Goal: Task Accomplishment & Management: Manage account settings

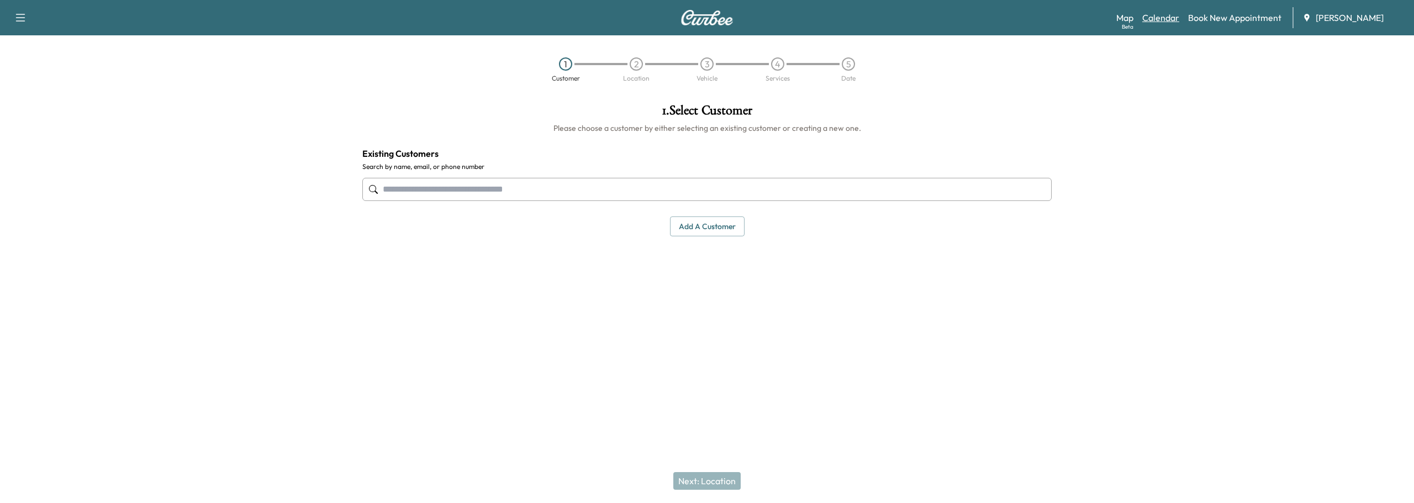
click at [1165, 19] on link "Calendar" at bounding box center [1160, 17] width 37 height 13
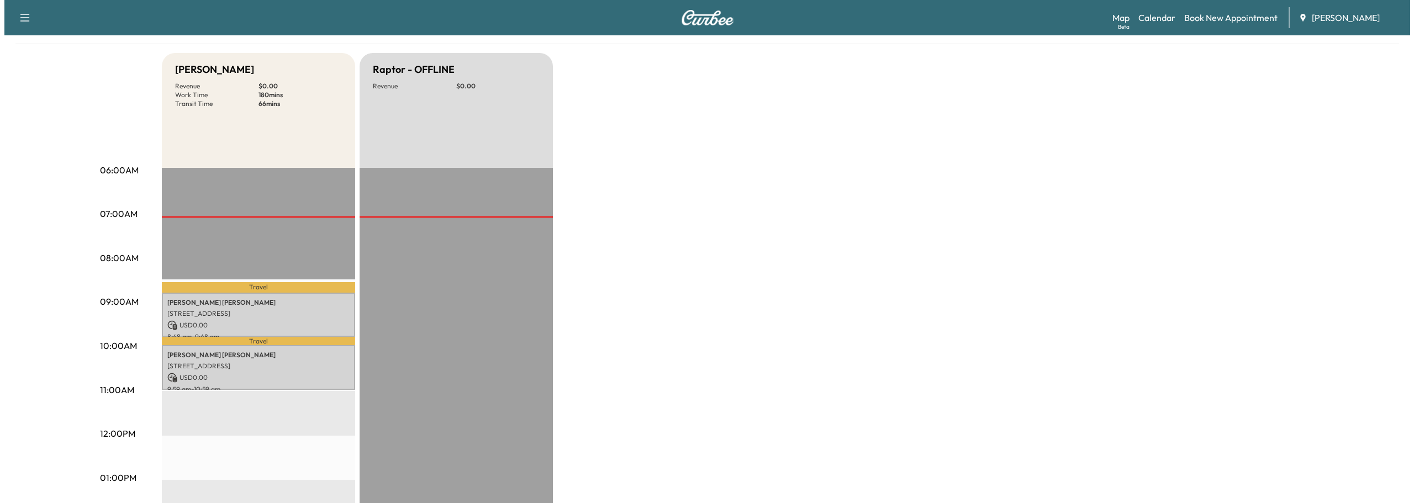
scroll to position [221, 0]
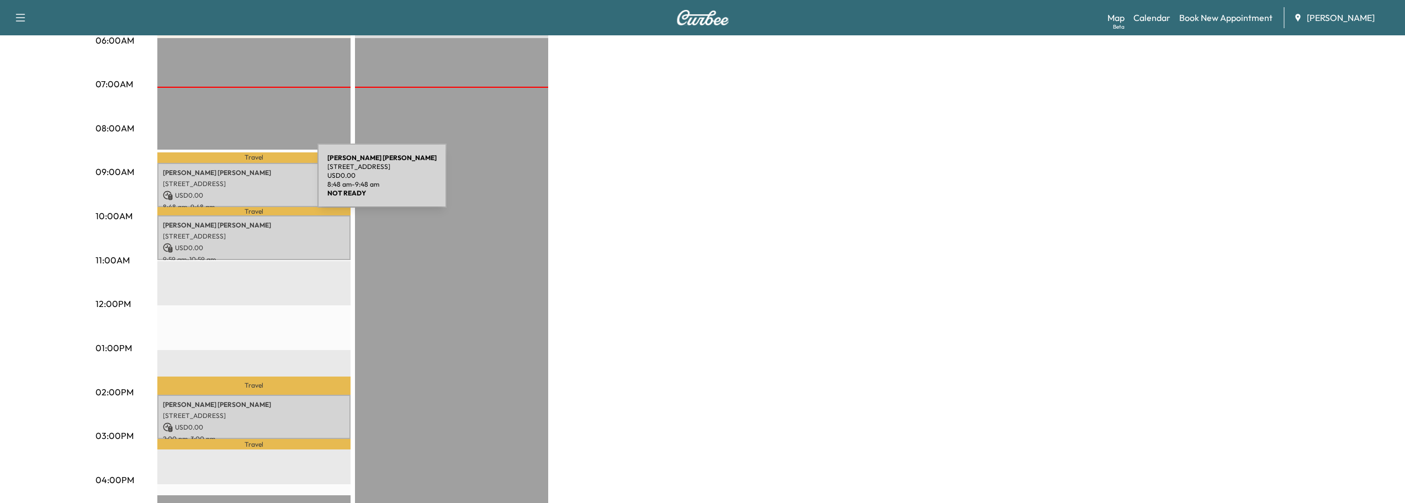
click at [235, 182] on p "[STREET_ADDRESS]" at bounding box center [254, 183] width 182 height 9
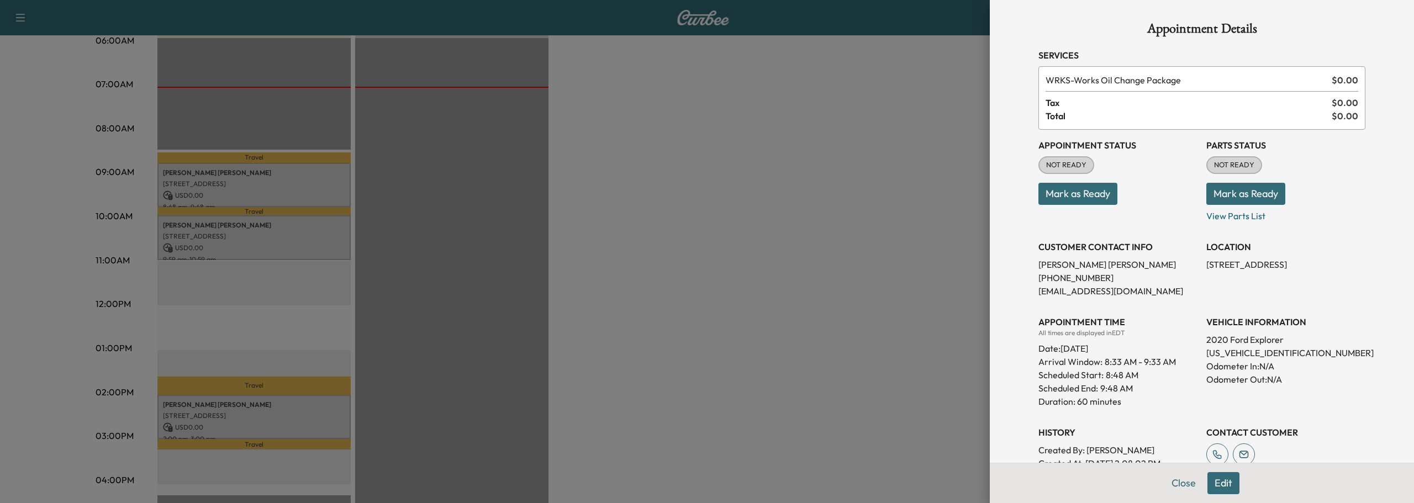
click at [1068, 193] on button "Mark as Ready" at bounding box center [1077, 194] width 79 height 22
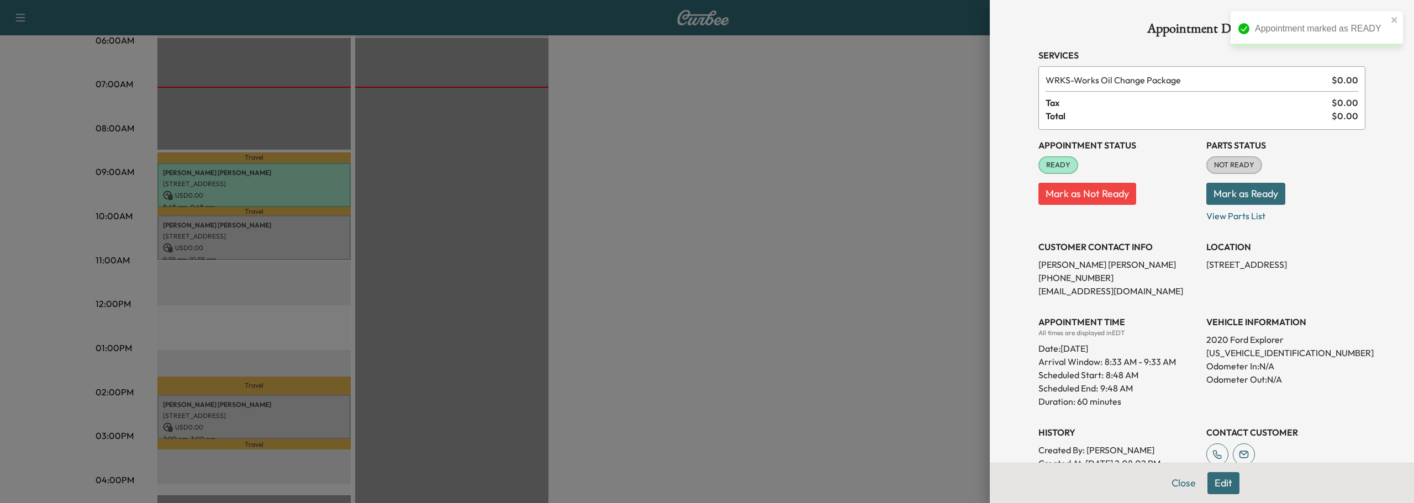
click at [1228, 192] on button "Mark as Ready" at bounding box center [1245, 194] width 79 height 22
click at [1176, 485] on button "Close" at bounding box center [1183, 483] width 39 height 22
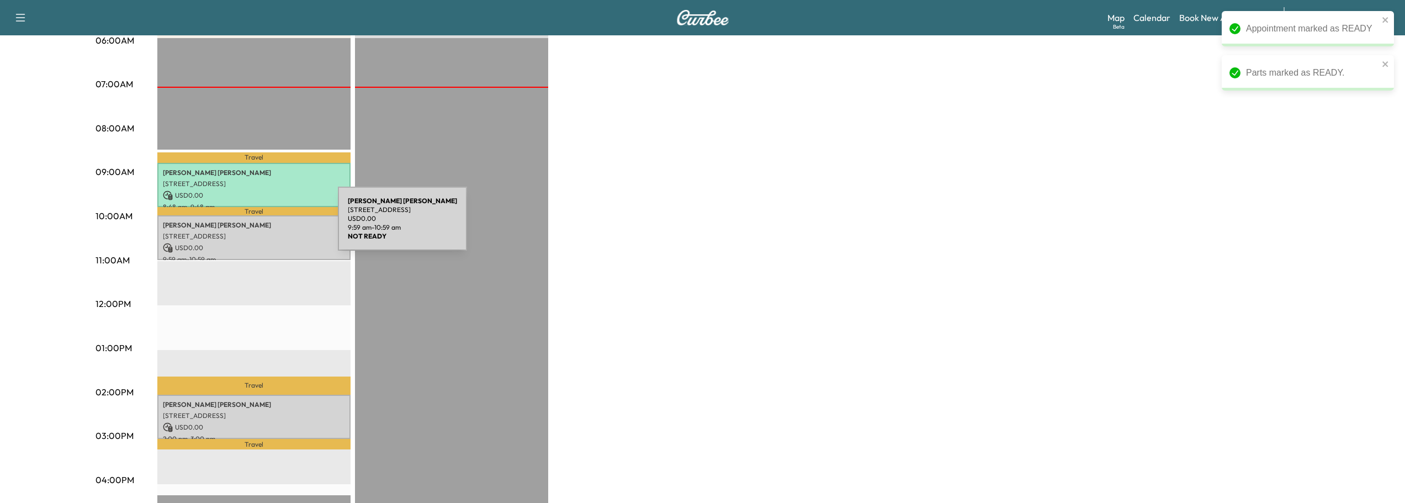
click at [253, 226] on p "[PERSON_NAME]" at bounding box center [254, 225] width 182 height 9
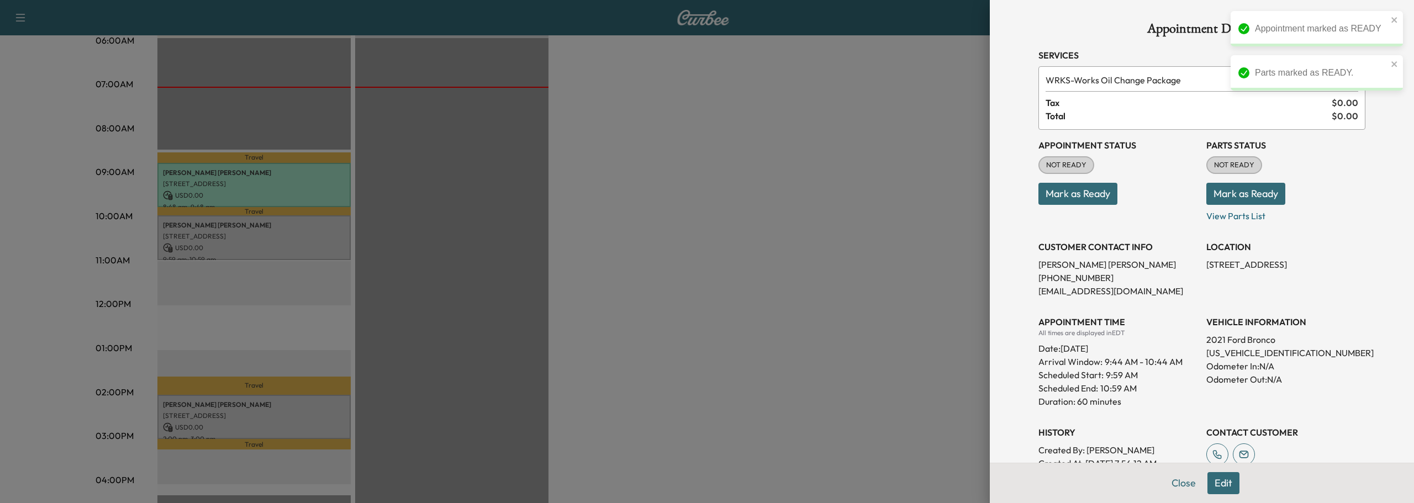
click at [1060, 193] on button "Mark as Ready" at bounding box center [1077, 194] width 79 height 22
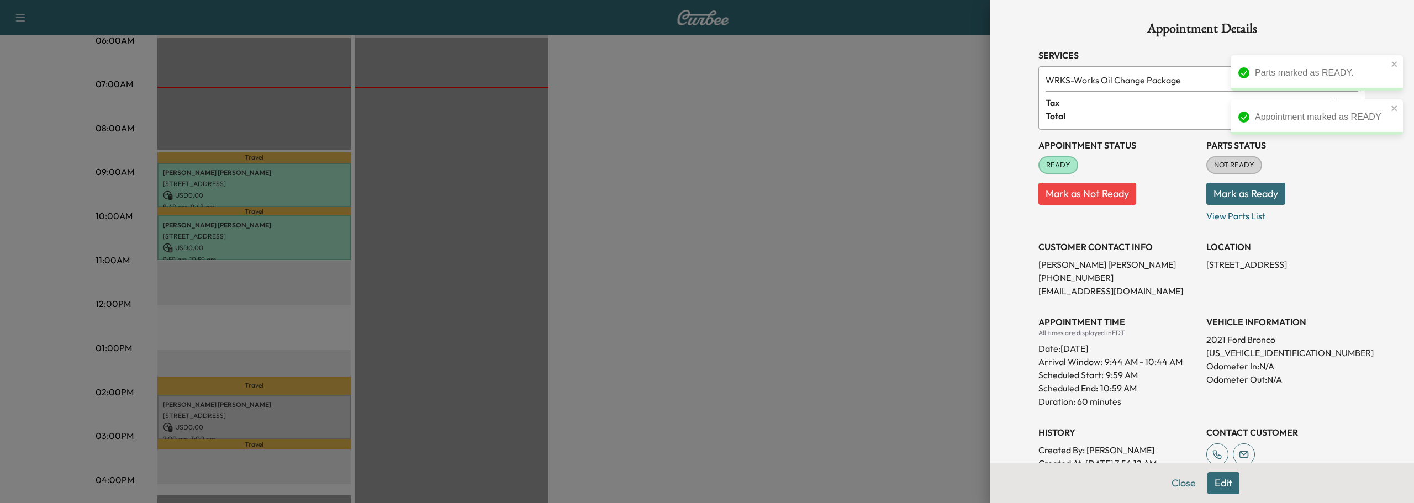
click at [1241, 197] on button "Mark as Ready" at bounding box center [1245, 194] width 79 height 22
click at [1180, 486] on button "Close" at bounding box center [1183, 483] width 39 height 22
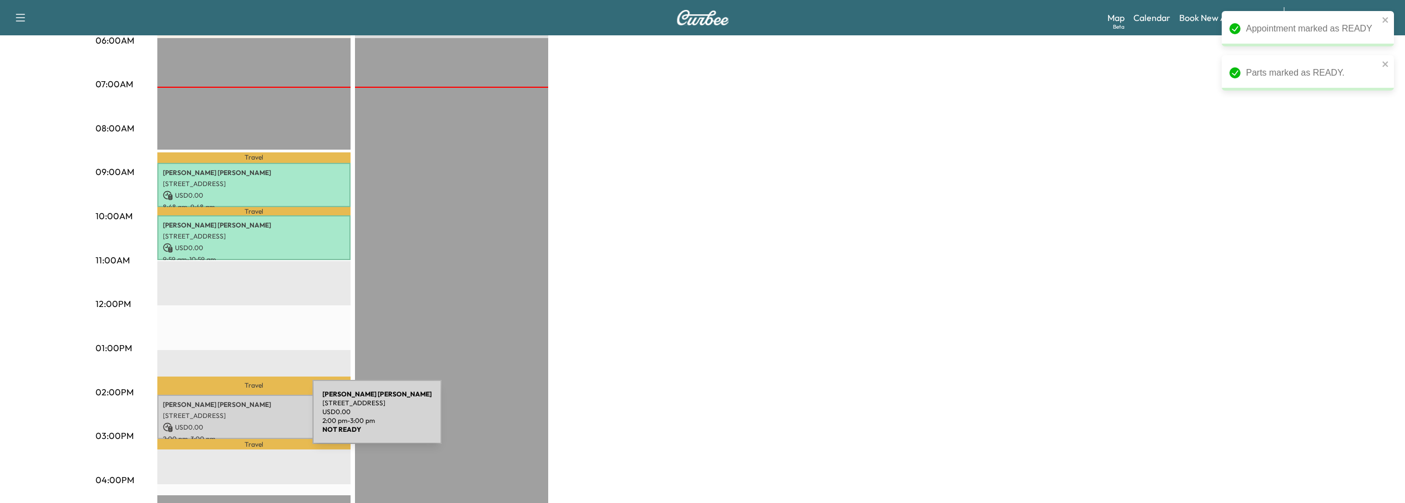
click at [230, 422] on p "USD 0.00" at bounding box center [254, 427] width 182 height 10
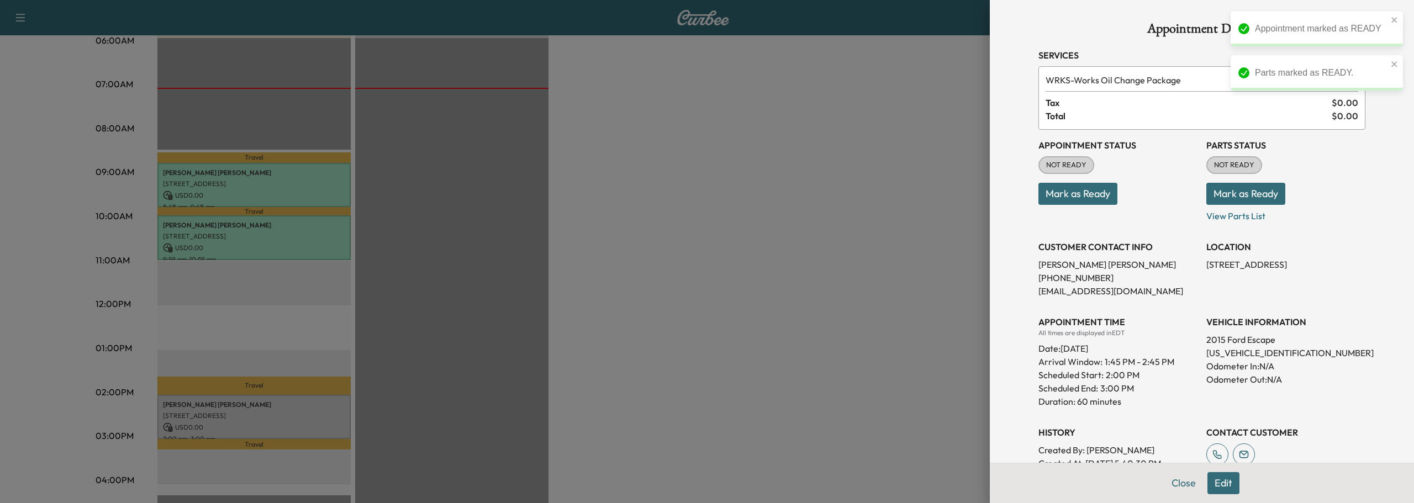
click at [1083, 190] on button "Mark as Ready" at bounding box center [1077, 194] width 79 height 22
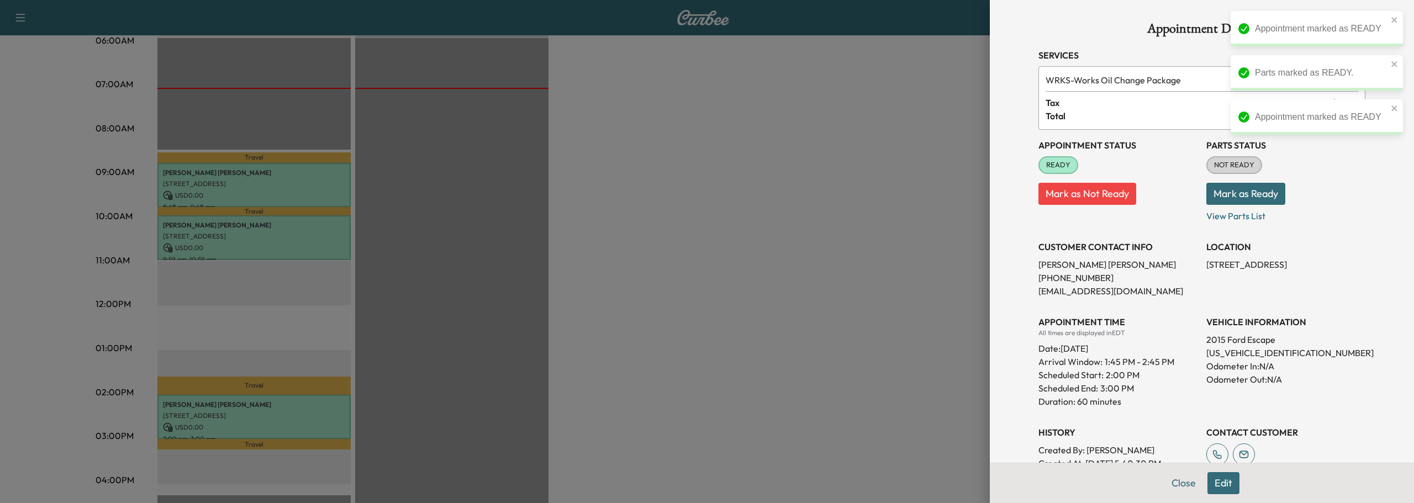
click at [1235, 192] on button "Mark as Ready" at bounding box center [1245, 194] width 79 height 22
click at [1180, 482] on button "Close" at bounding box center [1183, 483] width 39 height 22
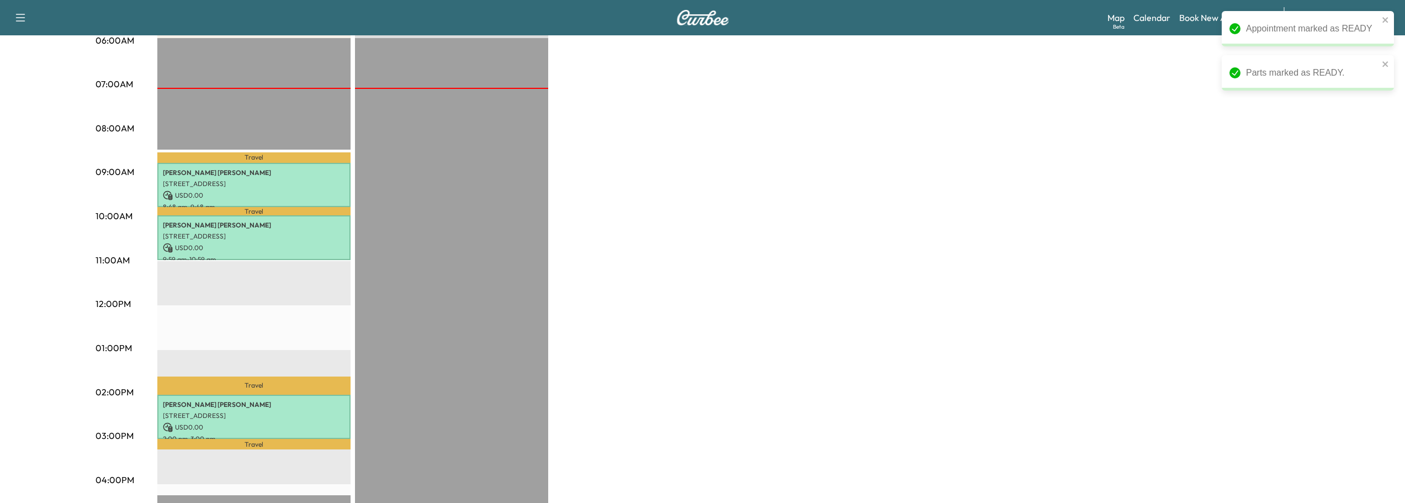
click at [836, 282] on div "Bronco - [PERSON_NAME] Revenue $ 0.00 Work Time 180 mins Transit Time 66 mins T…" at bounding box center [733, 337] width 1153 height 828
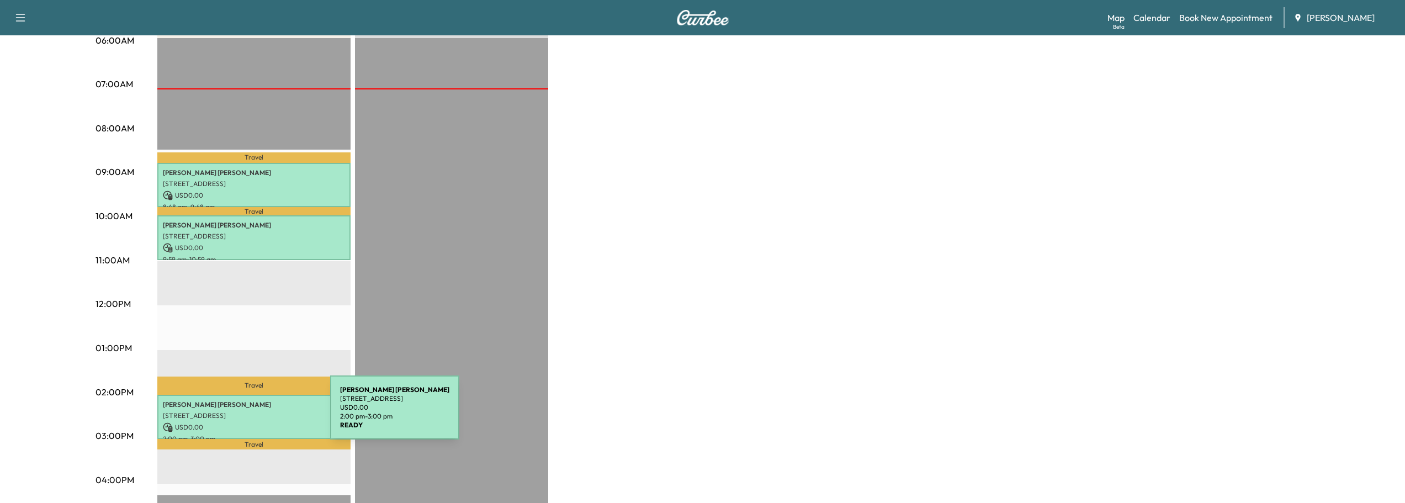
click at [247, 414] on p "[STREET_ADDRESS]" at bounding box center [254, 415] width 182 height 9
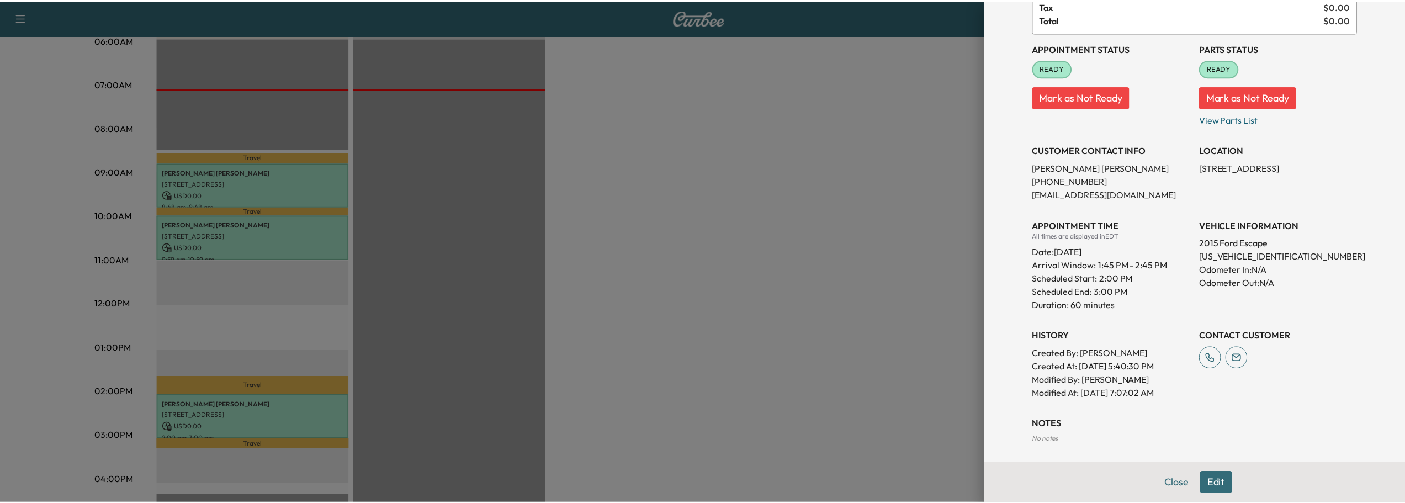
scroll to position [34, 0]
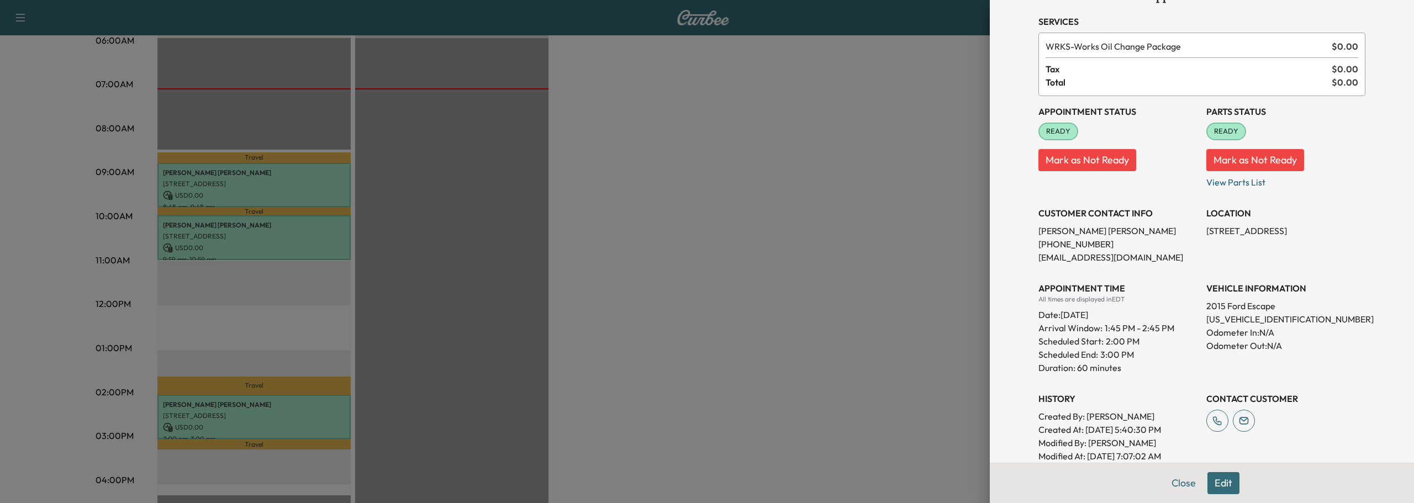
drag, startPoint x: 593, startPoint y: 306, endPoint x: 568, endPoint y: 290, distance: 29.9
click at [588, 306] on div at bounding box center [707, 251] width 1414 height 503
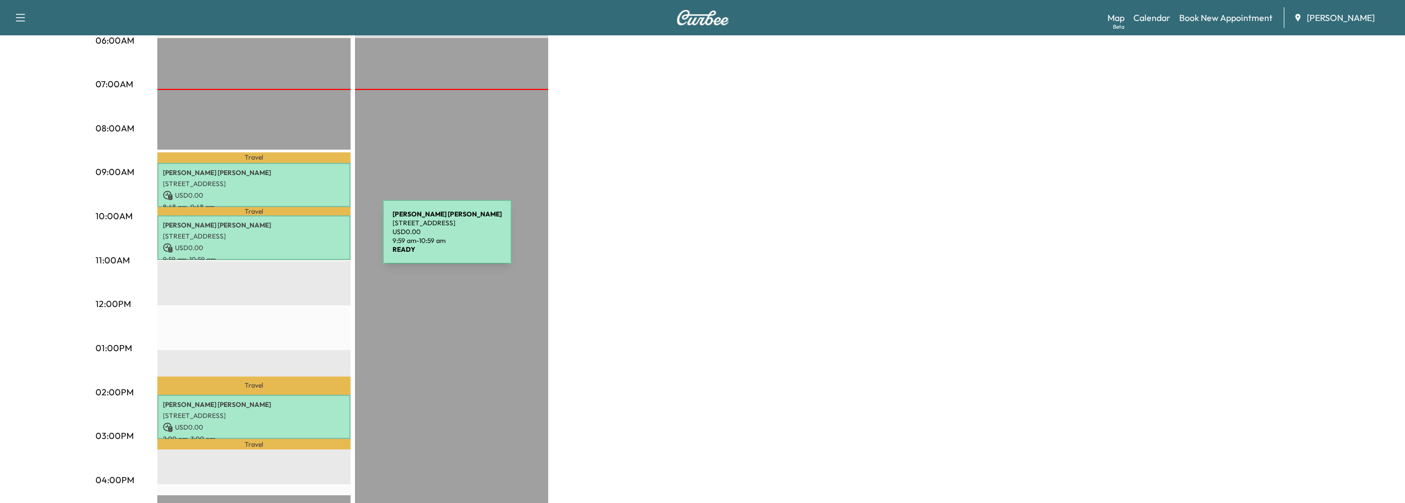
click at [300, 239] on p "[STREET_ADDRESS]" at bounding box center [254, 236] width 182 height 9
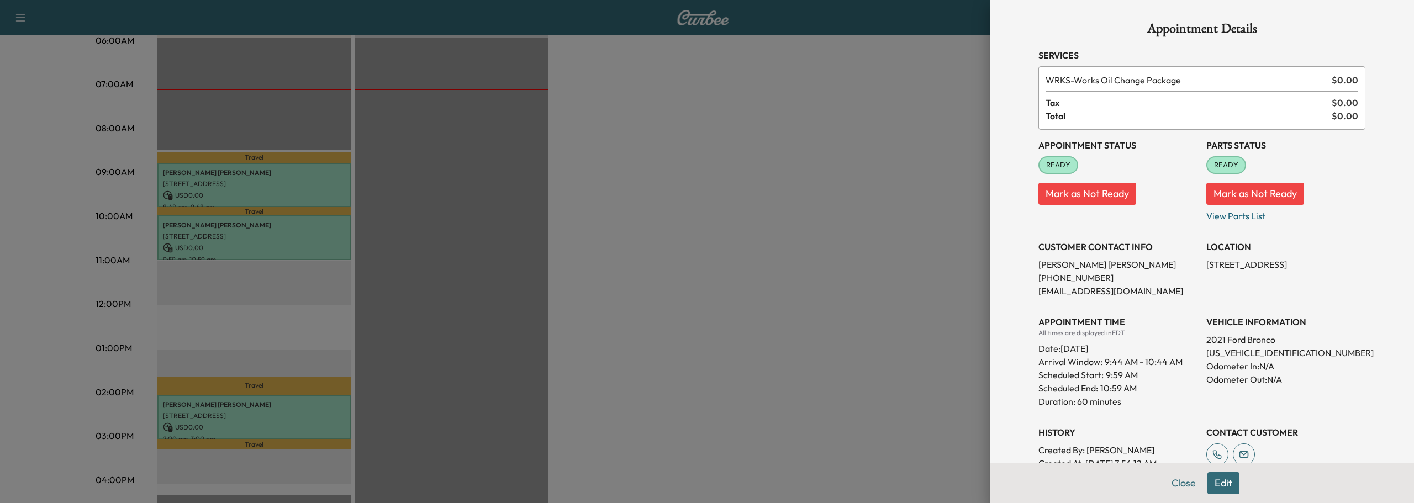
click at [271, 197] on div at bounding box center [707, 251] width 1414 height 503
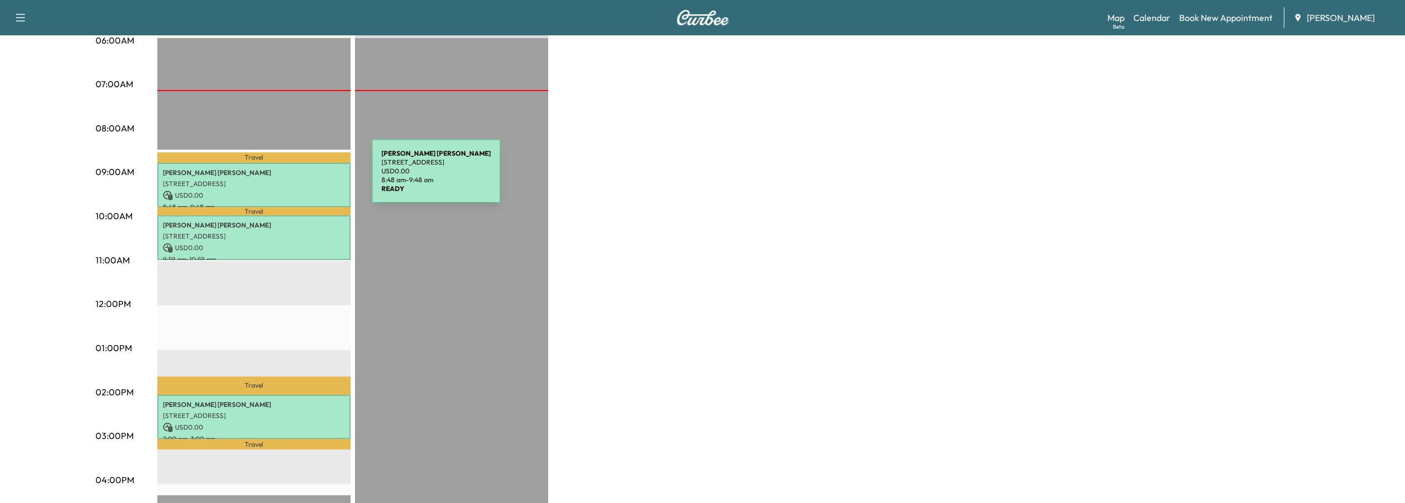
click at [289, 179] on p "[STREET_ADDRESS]" at bounding box center [254, 183] width 182 height 9
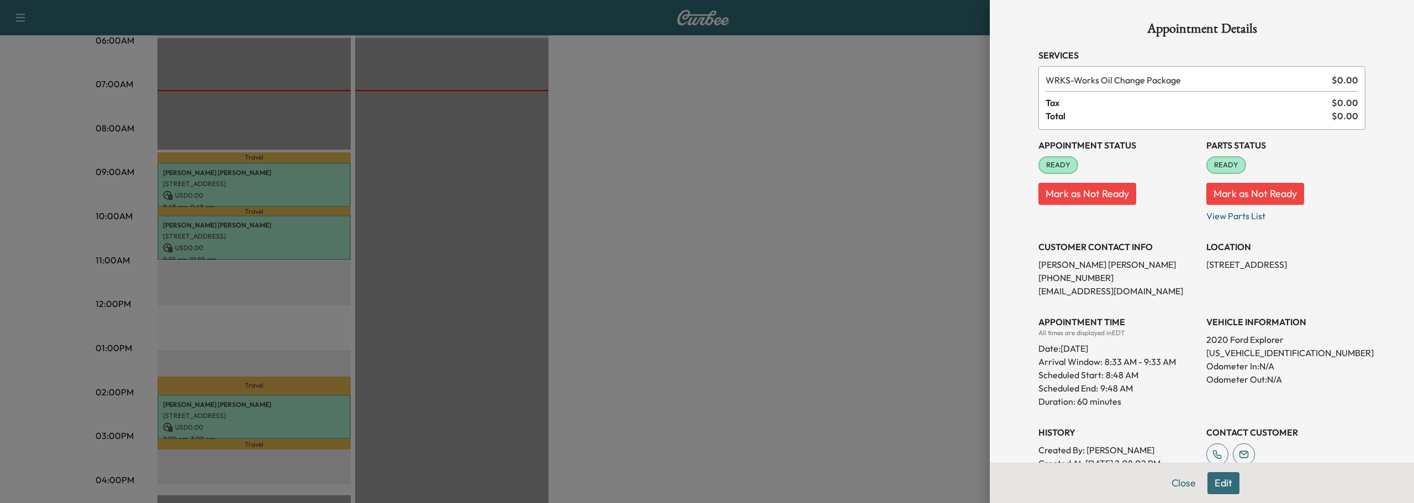
click at [630, 214] on div at bounding box center [707, 251] width 1414 height 503
